Goal: Task Accomplishment & Management: Use online tool/utility

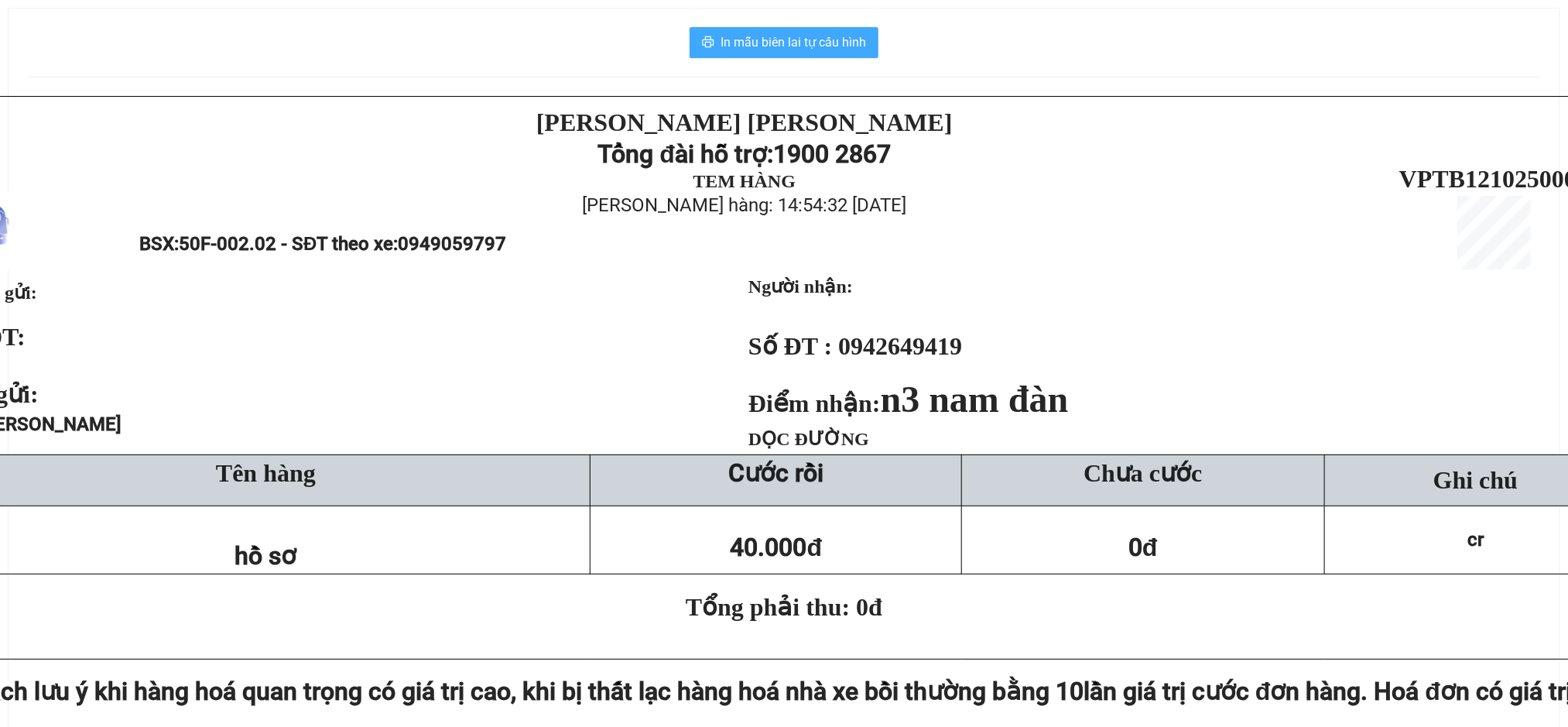
click at [785, 46] on span "In mẫu biên lai tự cấu hình" at bounding box center [793, 42] width 145 height 19
click at [759, 42] on span "In mẫu biên lai tự cấu hình" at bounding box center [793, 42] width 145 height 19
